Goal: Information Seeking & Learning: Check status

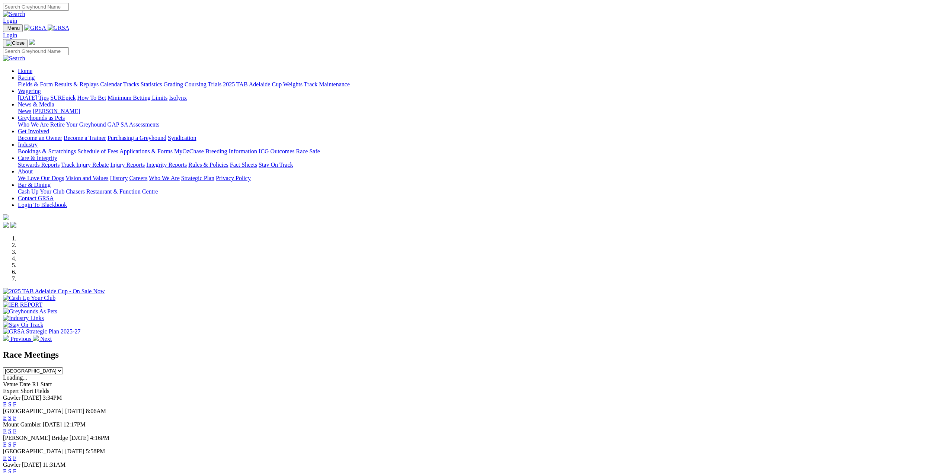
click at [7, 454] on link "E" at bounding box center [5, 457] width 4 height 6
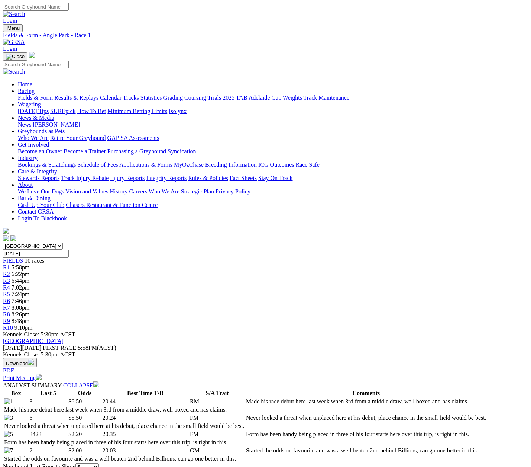
click at [10, 311] on span "R8" at bounding box center [6, 314] width 7 height 6
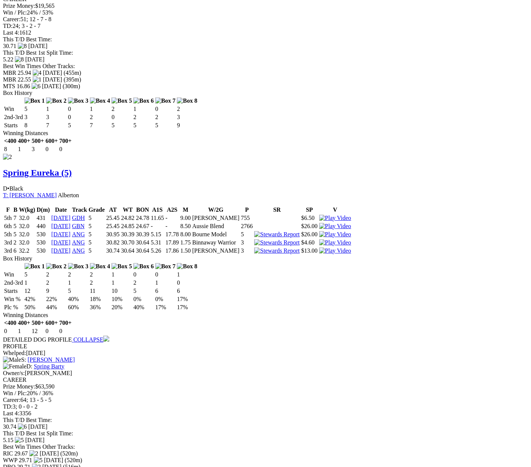
scroll to position [781, 0]
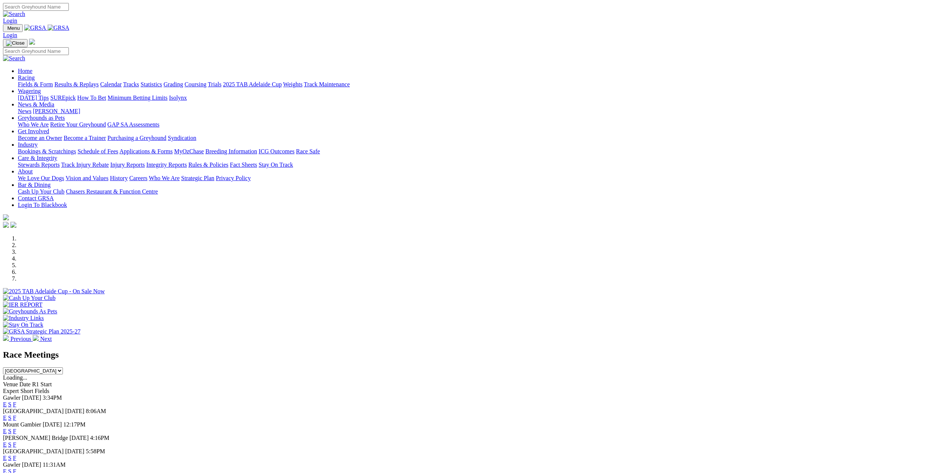
click at [35, 74] on link "Racing" at bounding box center [26, 77] width 17 height 6
click at [99, 81] on link "Results & Replays" at bounding box center [76, 84] width 44 height 6
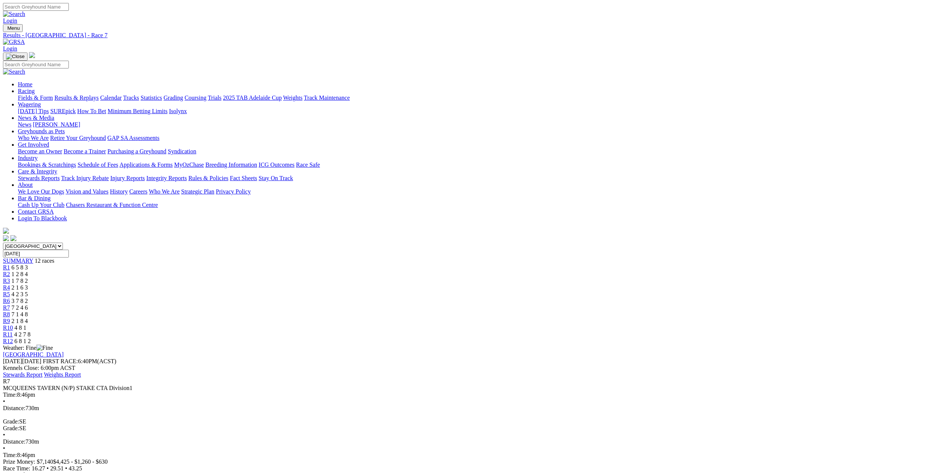
click at [10, 311] on span "R8" at bounding box center [6, 314] width 7 height 6
click at [10, 318] on link "R9" at bounding box center [6, 321] width 7 height 6
click at [13, 324] on span "R10" at bounding box center [8, 327] width 10 height 6
click at [13, 331] on span "R11" at bounding box center [8, 334] width 10 height 6
click at [13, 338] on span "R12" at bounding box center [8, 341] width 10 height 6
